Goal: Transaction & Acquisition: Purchase product/service

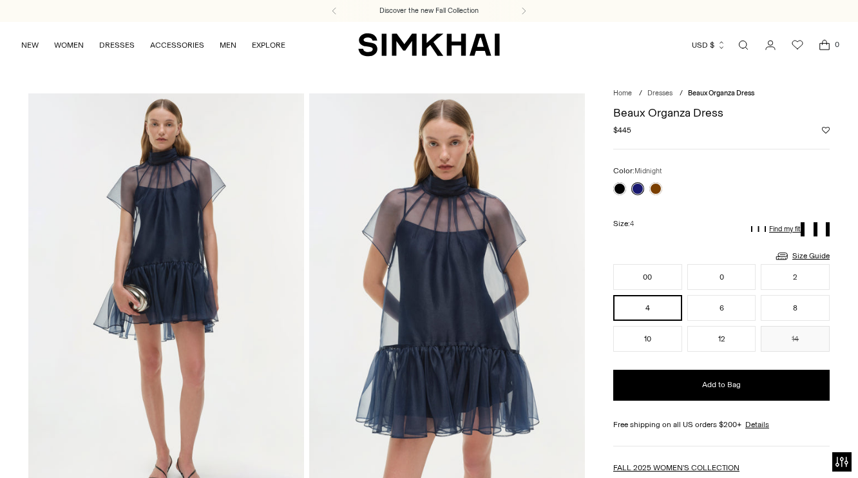
click at [770, 46] on icon "Go to the account page" at bounding box center [770, 45] width 18 height 13
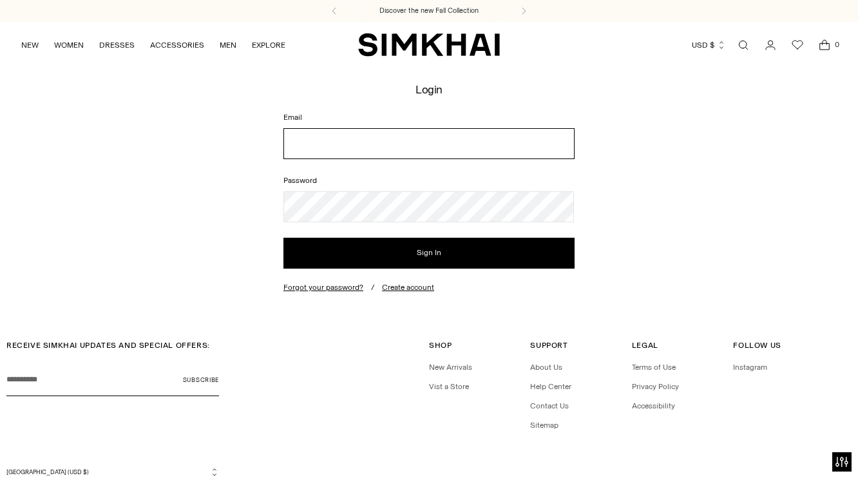
click at [464, 149] on input "Email" at bounding box center [428, 143] width 291 height 31
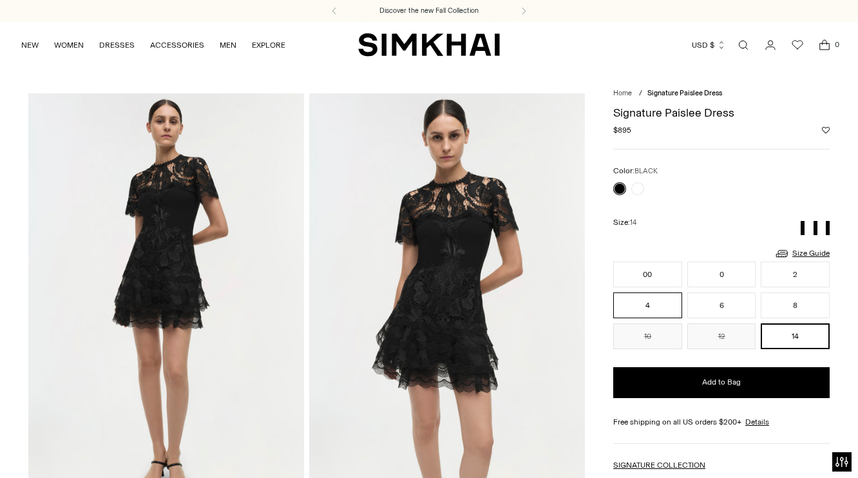
click at [637, 317] on button "4" at bounding box center [647, 305] width 69 height 26
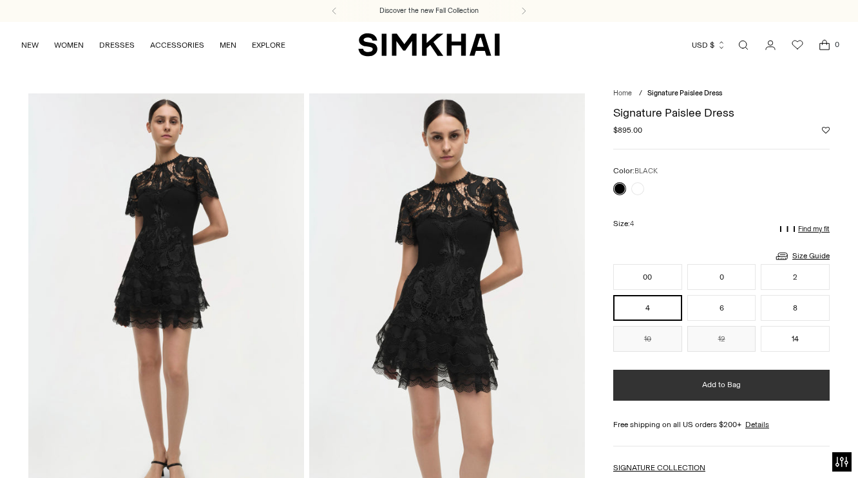
click at [647, 384] on button "Add to Bag" at bounding box center [721, 385] width 216 height 31
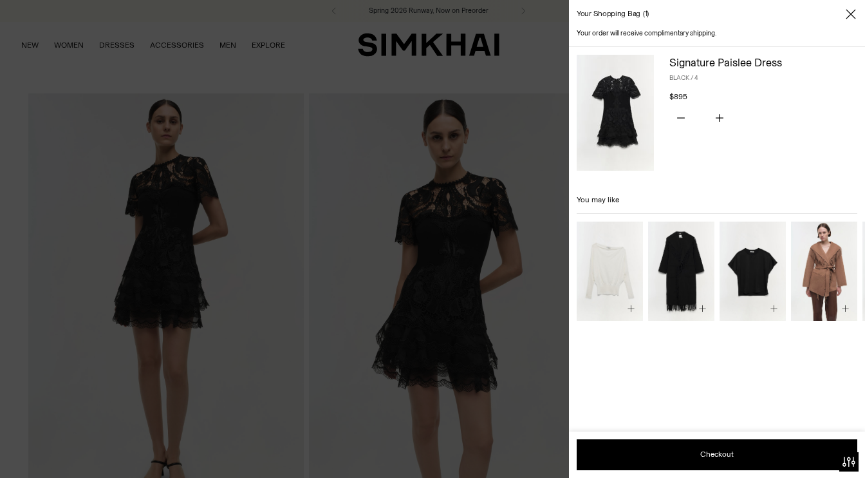
click at [848, 23] on div "Your shopping bag 1" at bounding box center [717, 14] width 296 height 28
click at [849, 19] on icon "Close" at bounding box center [851, 14] width 10 height 13
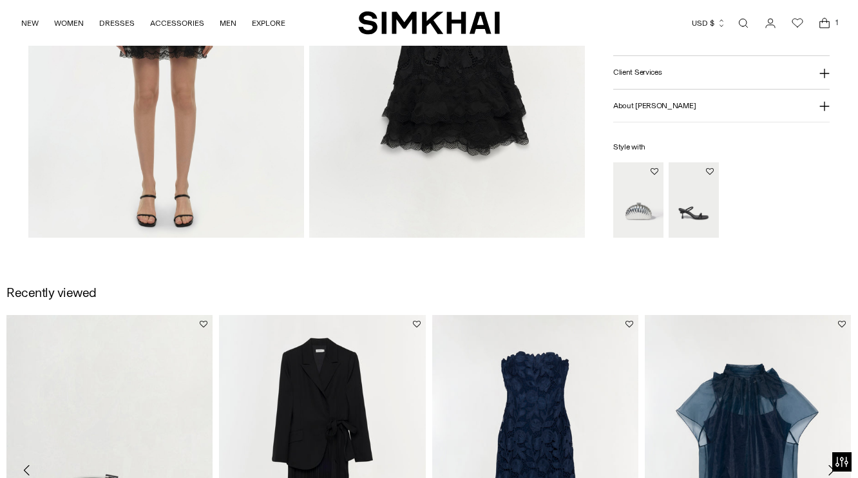
scroll to position [1943, 0]
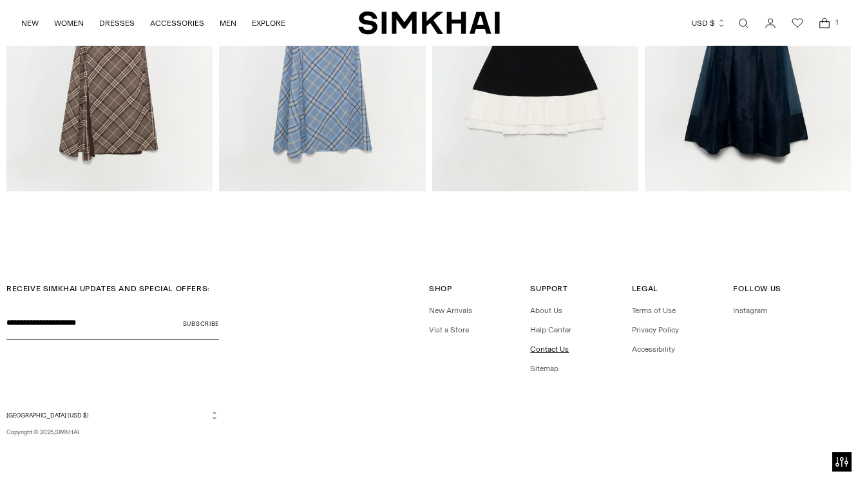
click at [563, 345] on link "Contact Us" at bounding box center [549, 349] width 39 height 9
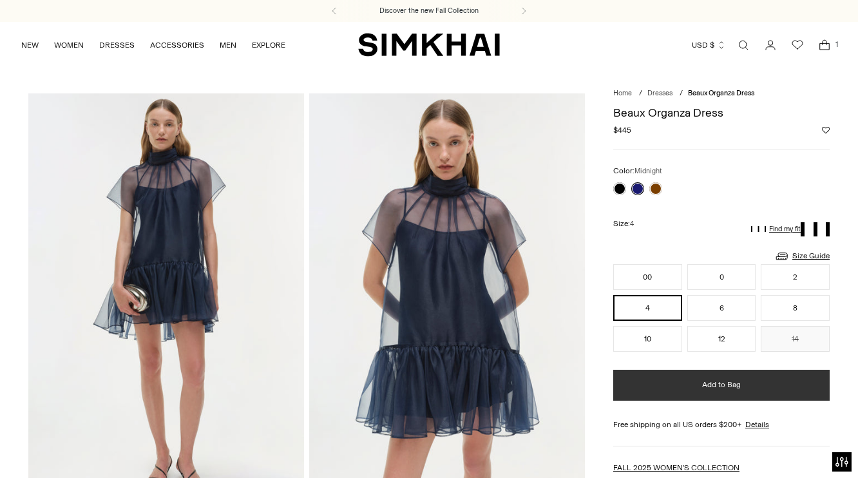
click at [704, 384] on span "Add to Bag" at bounding box center [721, 384] width 39 height 11
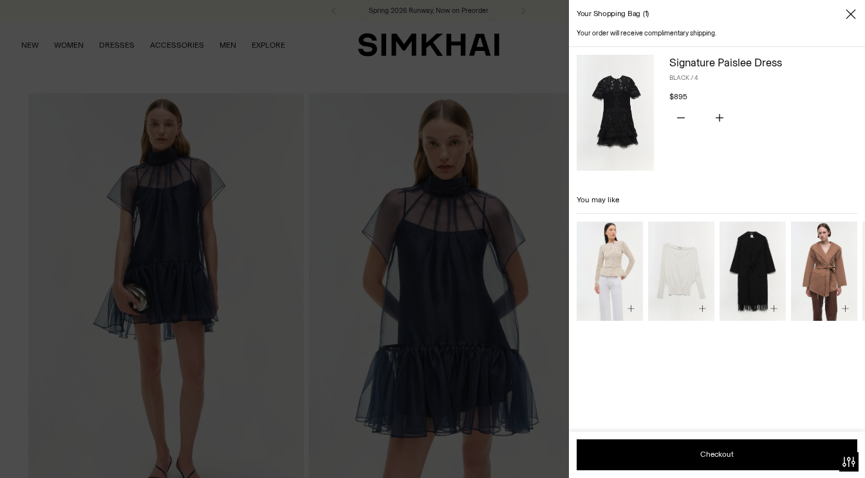
click at [845, 13] on button "Close" at bounding box center [851, 14] width 13 height 13
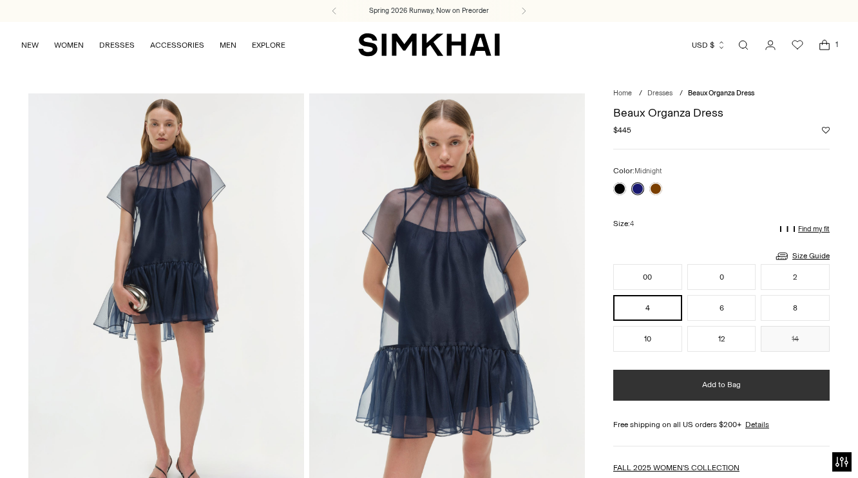
click at [704, 390] on span "Add to Bag" at bounding box center [721, 384] width 39 height 11
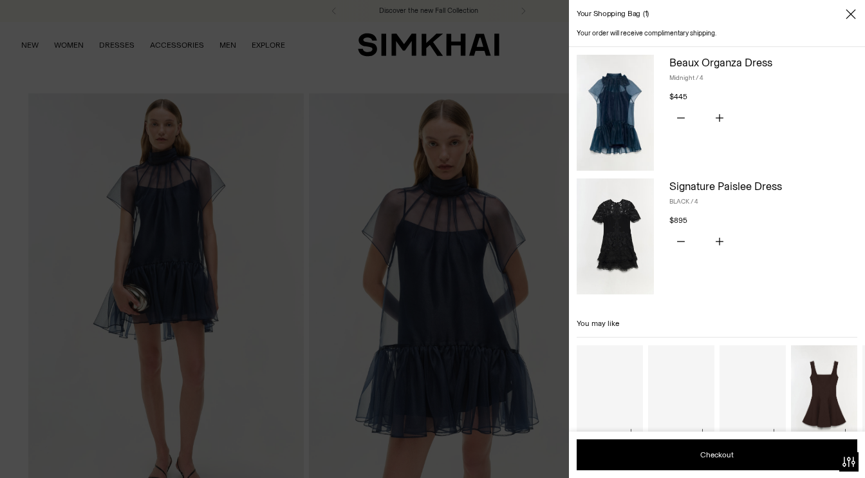
click at [508, 38] on div at bounding box center [432, 239] width 865 height 478
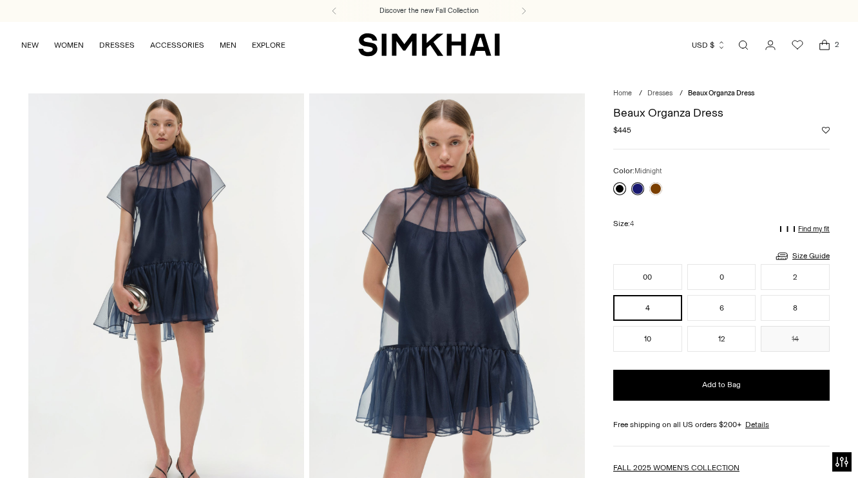
click at [620, 189] on link at bounding box center [619, 188] width 13 height 13
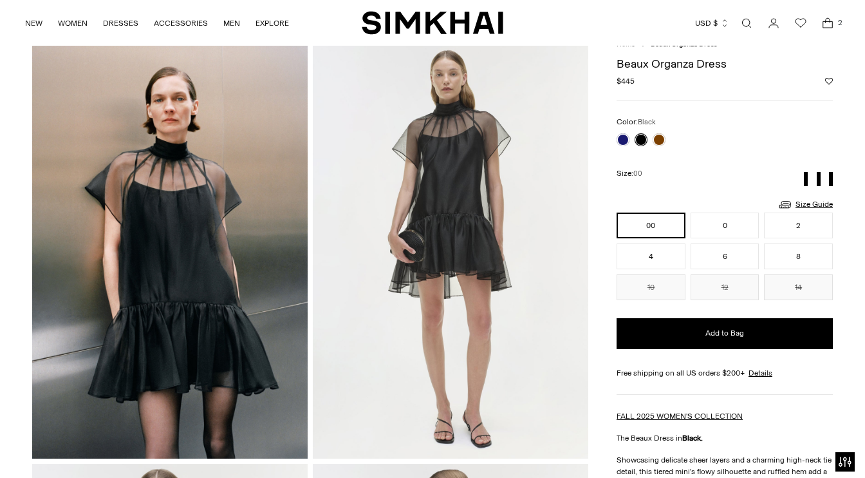
scroll to position [48, 0]
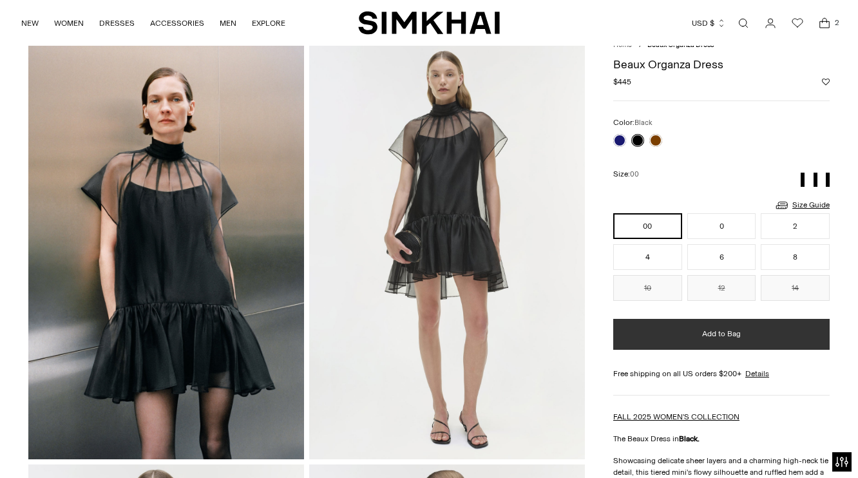
click at [672, 331] on button "Add to Bag" at bounding box center [721, 334] width 216 height 31
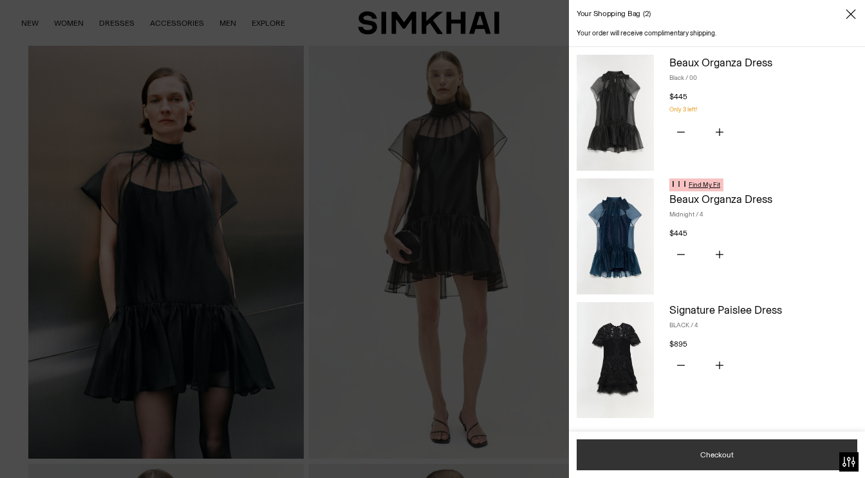
click at [666, 447] on button "Checkout" at bounding box center [717, 454] width 281 height 31
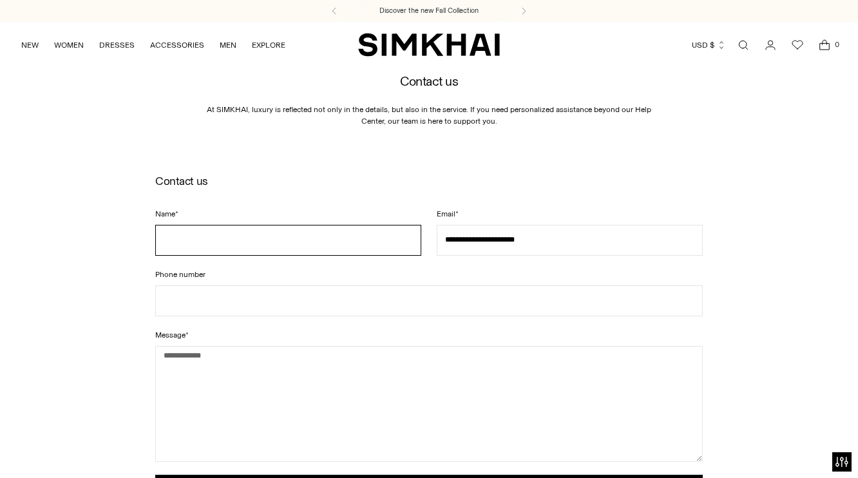
click at [364, 248] on input "Name *" at bounding box center [288, 240] width 266 height 31
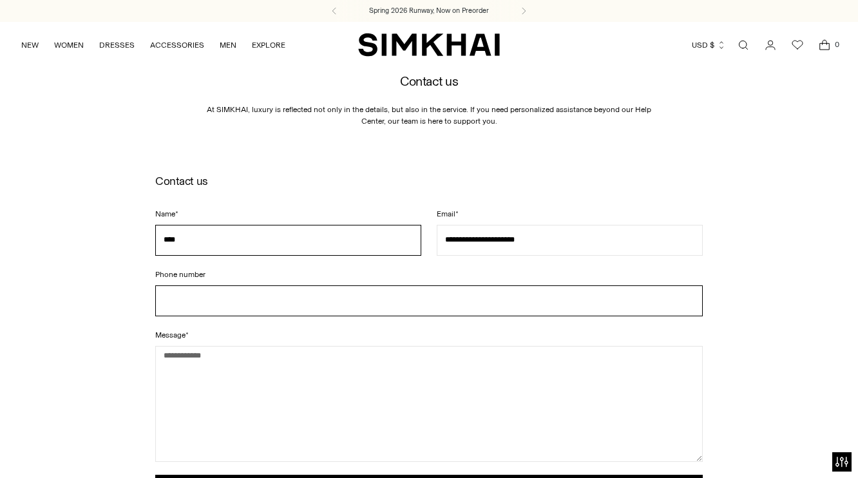
type input "****"
click at [405, 316] on input "Phone number" at bounding box center [428, 300] width 547 height 31
type input "**********"
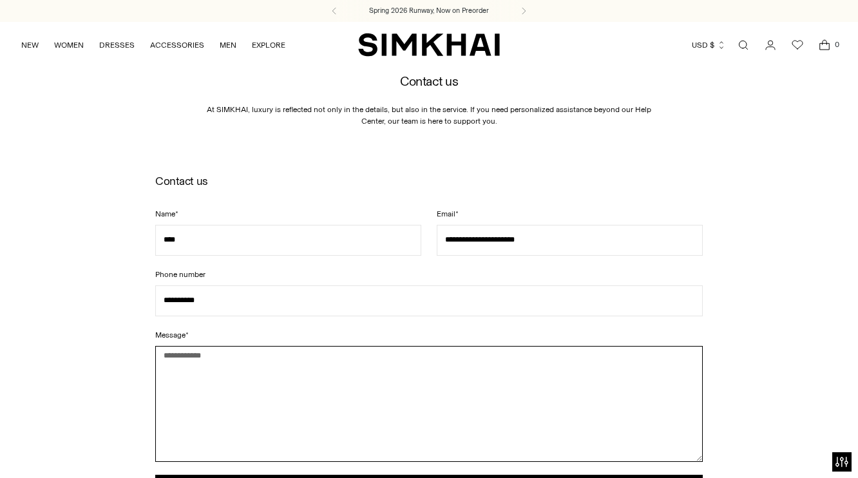
click at [265, 372] on textarea "Message *" at bounding box center [428, 404] width 547 height 116
click at [358, 364] on textarea "**********" at bounding box center [428, 404] width 547 height 116
paste textarea "**********"
click at [334, 361] on textarea "**********" at bounding box center [428, 404] width 547 height 116
click at [419, 373] on textarea "**********" at bounding box center [428, 404] width 547 height 116
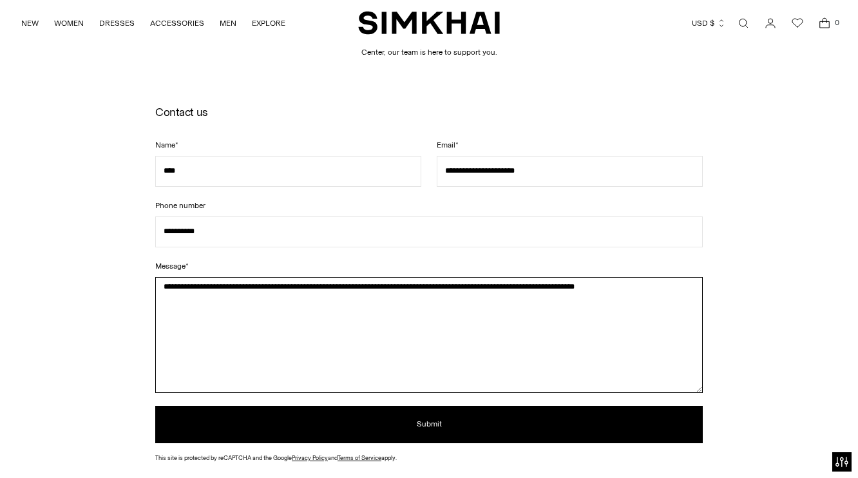
scroll to position [71, 0]
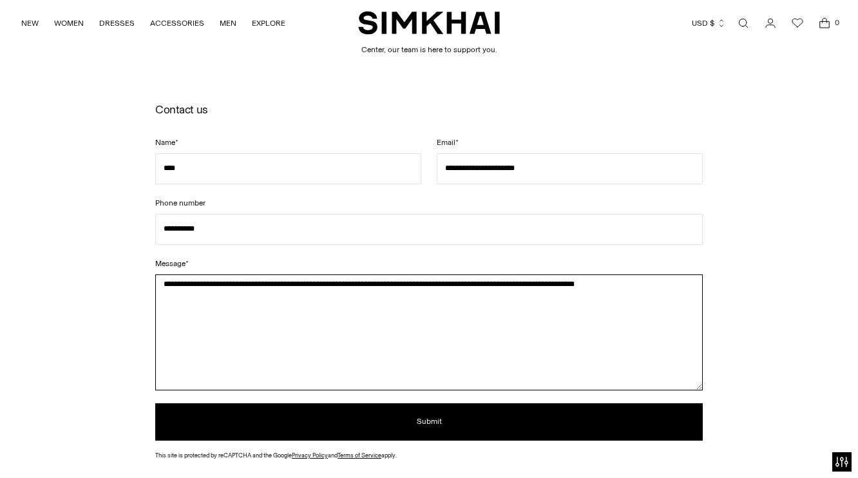
click at [646, 298] on textarea "**********" at bounding box center [428, 332] width 547 height 116
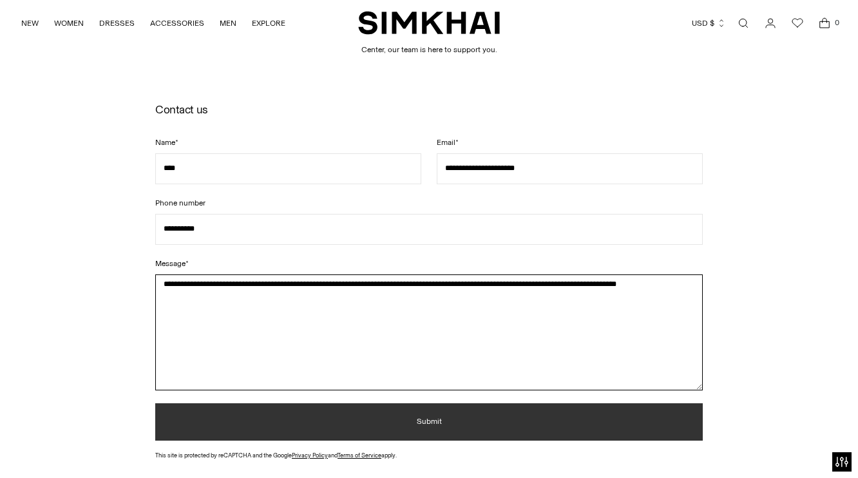
type textarea "**********"
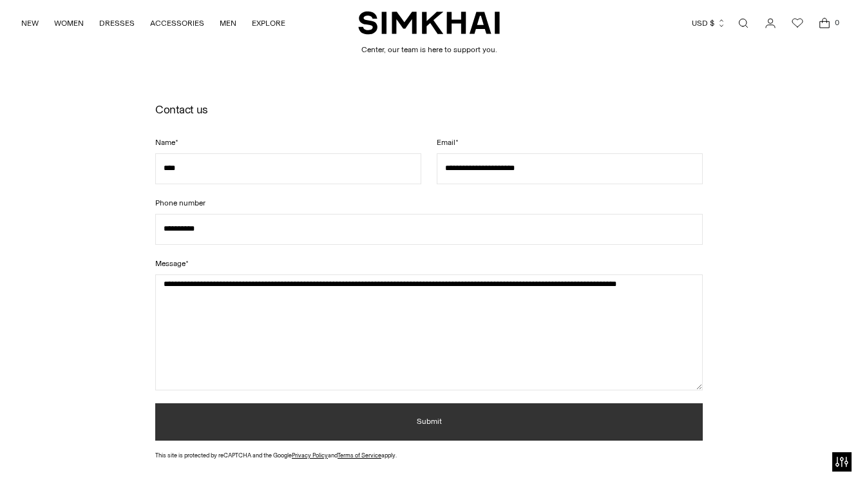
click at [504, 435] on button "Submit" at bounding box center [428, 421] width 547 height 37
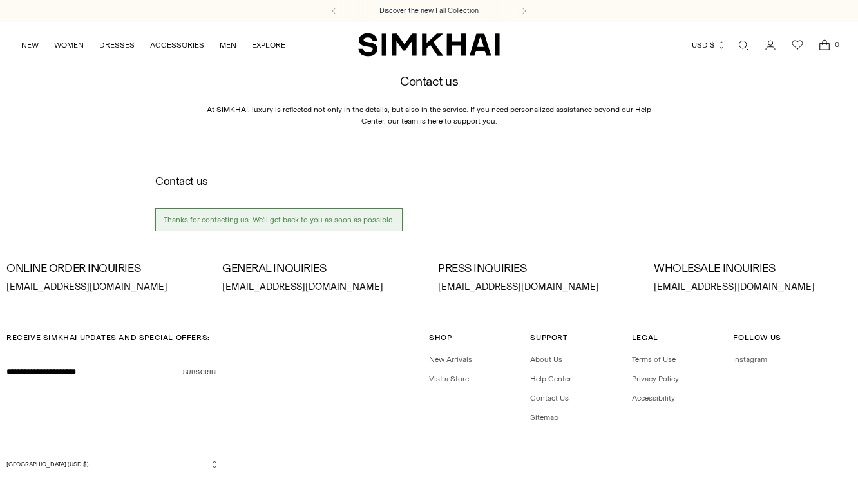
scroll to position [64, 0]
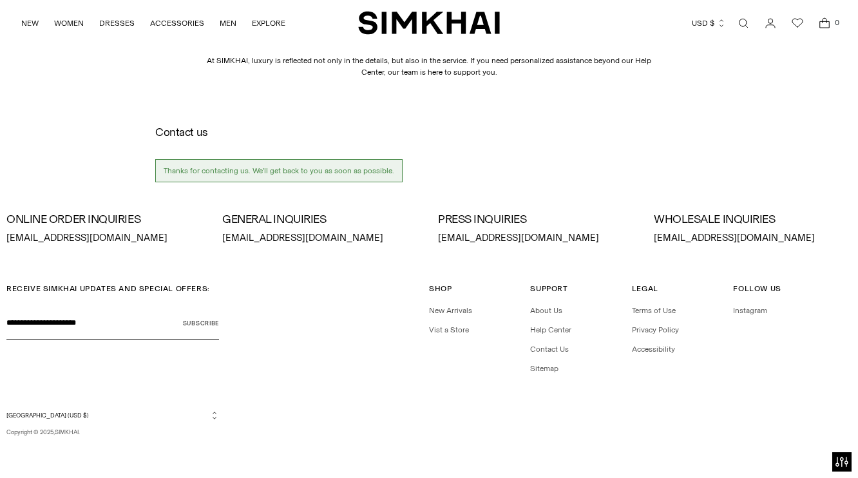
click at [254, 236] on p "[EMAIL_ADDRESS][DOMAIN_NAME]" at bounding box center [321, 238] width 198 height 14
click at [254, 236] on p "info@simkhai.com" at bounding box center [321, 238] width 198 height 14
drag, startPoint x: 254, startPoint y: 236, endPoint x: 75, endPoint y: 231, distance: 179.7
click at [75, 231] on div "ONLINE ORDER INQUIRIES orders@simkhai.com GENERAL INQUIRIES info@simkhai.com PR…" at bounding box center [428, 229] width 845 height 32
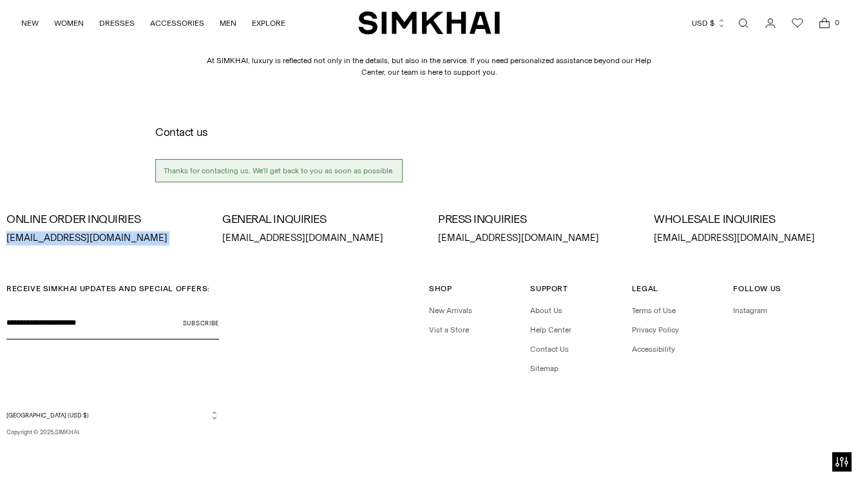
click at [75, 231] on p "orders@simkhai.com" at bounding box center [105, 238] width 198 height 14
copy div "orders@simkhai.com"
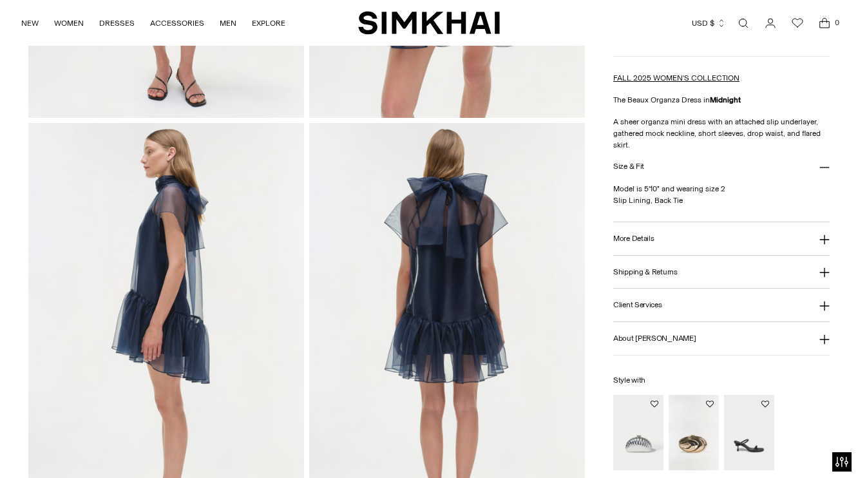
scroll to position [405, 0]
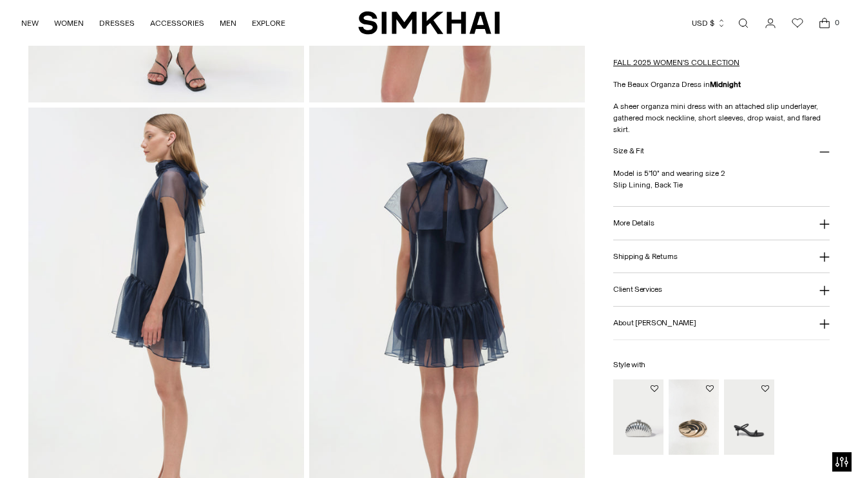
click at [694, 227] on button "More Details" at bounding box center [721, 223] width 216 height 33
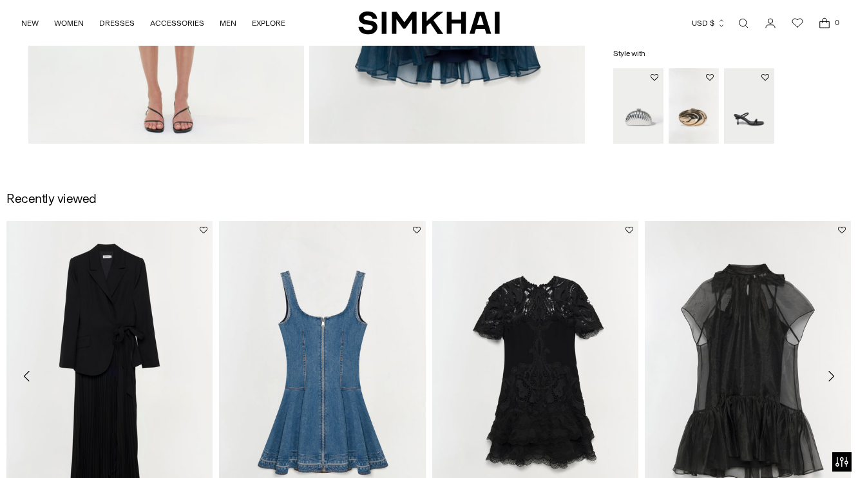
scroll to position [1249, 0]
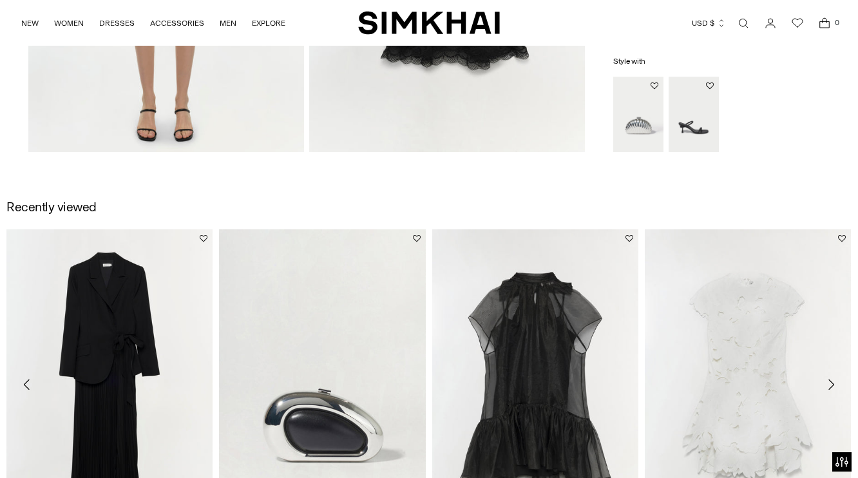
scroll to position [1289, 0]
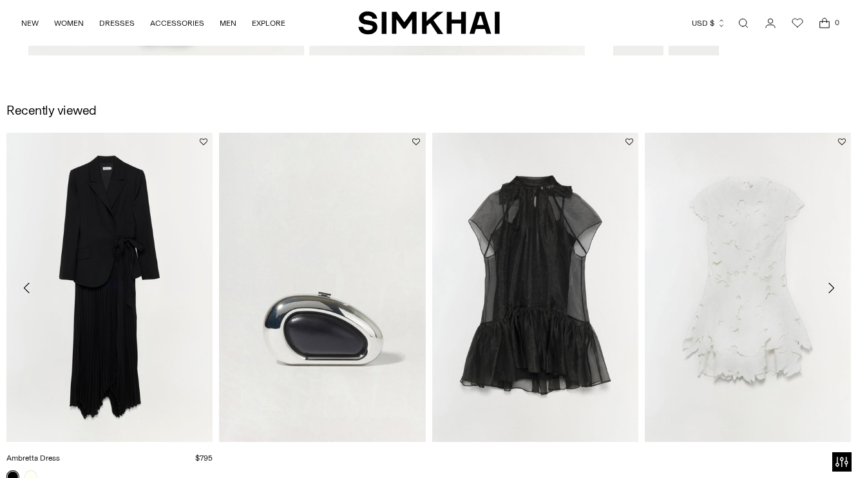
click at [60, 453] on link "Ambretta Dress" at bounding box center [32, 457] width 53 height 9
